Goal: Task Accomplishment & Management: Manage account settings

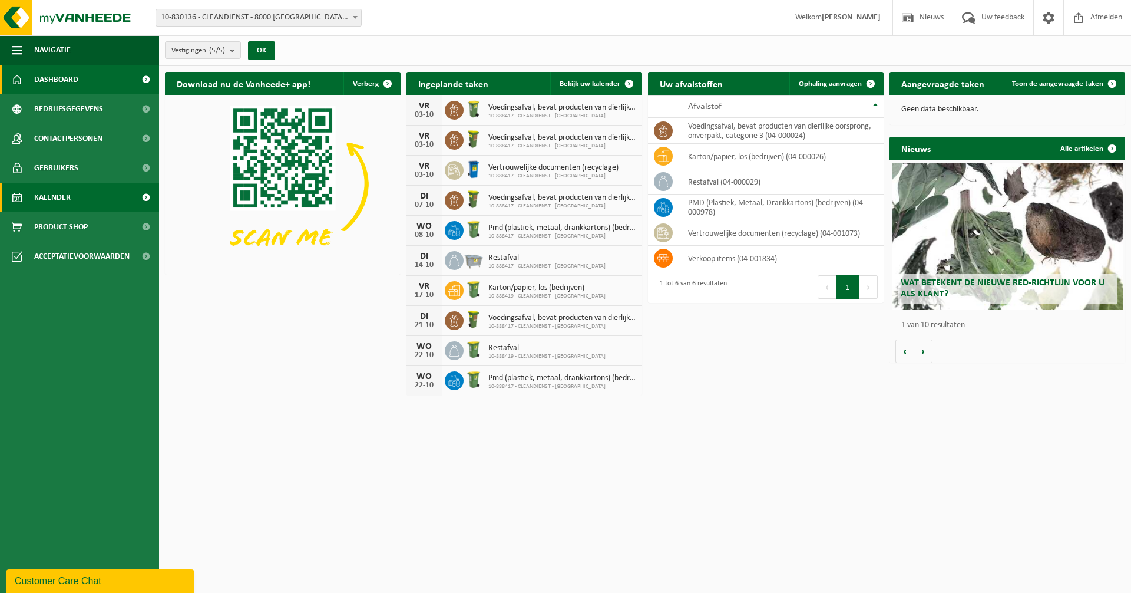
click at [44, 188] on span "Kalender" at bounding box center [52, 197] width 37 height 29
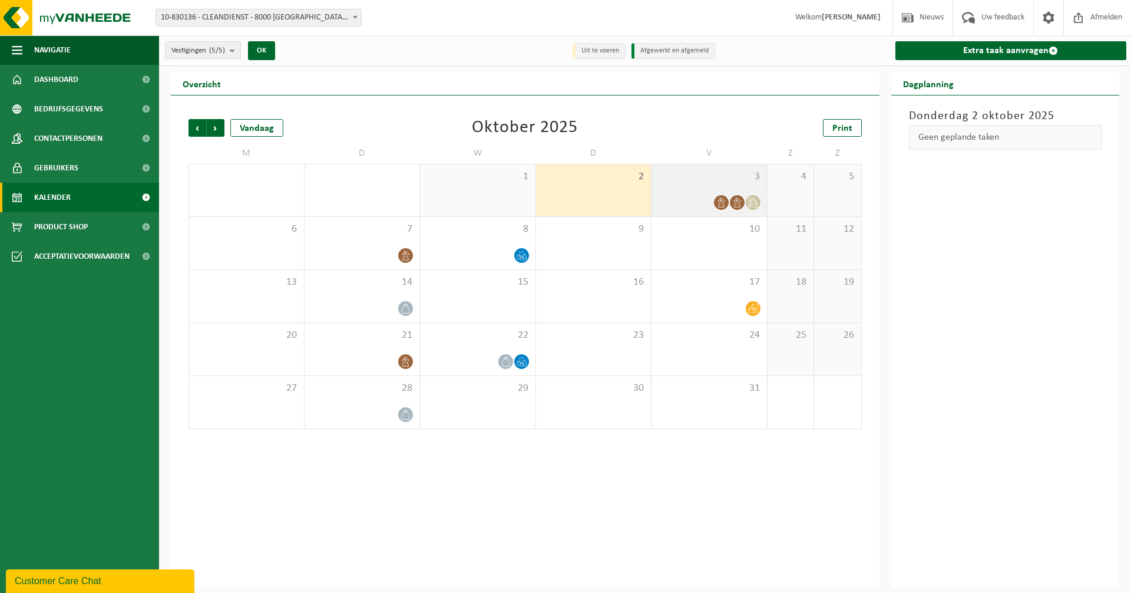
click at [702, 179] on span "3" at bounding box center [709, 176] width 104 height 13
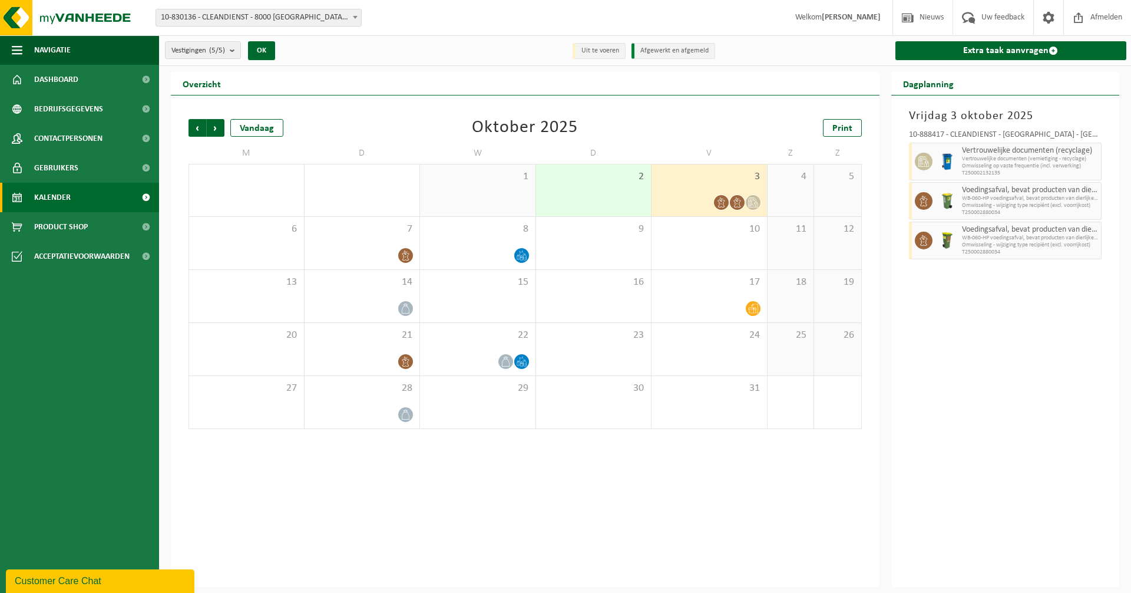
click at [1004, 191] on span "Voedingsafval, bevat producten van dierlijke oorsprong, onverpakt, categorie 3" at bounding box center [1030, 190] width 137 height 9
click at [988, 234] on span "WB-060-HP voedingsafval, bevat producten van dierlijke oors" at bounding box center [1030, 237] width 137 height 7
click at [996, 339] on div "[DATE] 10-888417 - CLEANDIENST - [GEOGRAPHIC_DATA] - [GEOGRAPHIC_DATA] Vertrouw…" at bounding box center [1005, 340] width 229 height 491
click at [1130, 3] on link "Afmelden" at bounding box center [1097, 17] width 68 height 35
